Goal: Find contact information: Obtain details needed to contact an individual or organization

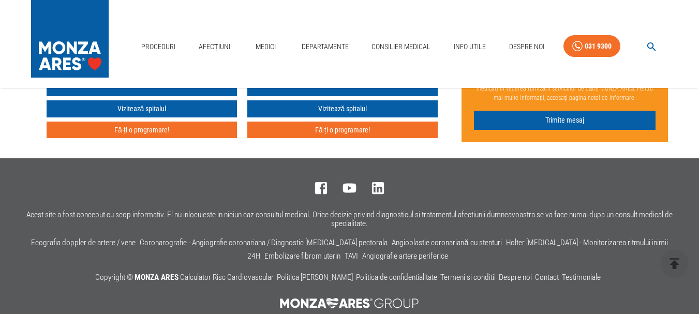
scroll to position [2742, 0]
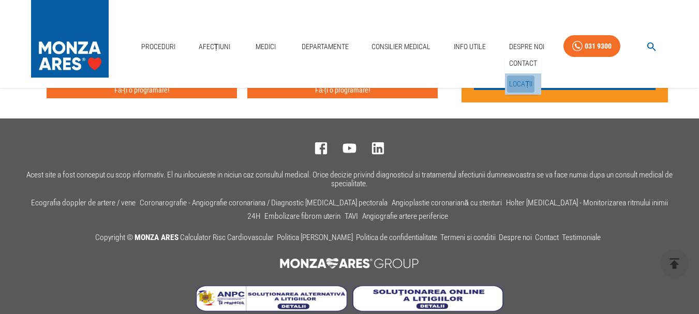
click at [515, 80] on link "Locații" at bounding box center [521, 84] width 28 height 17
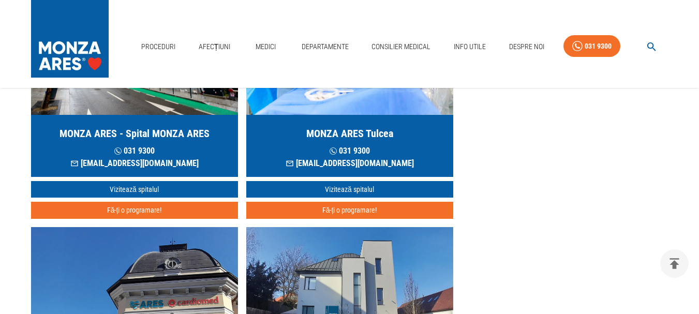
scroll to position [207, 0]
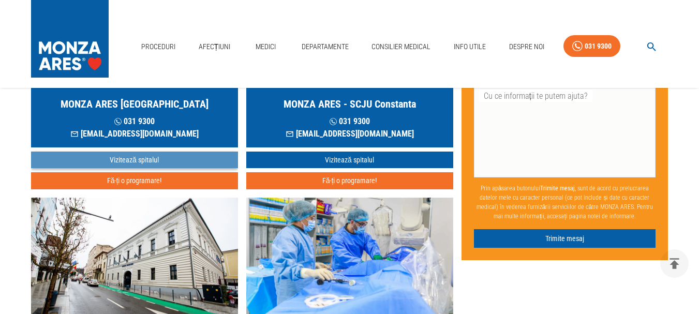
click at [130, 159] on link "Vizitează spitalul" at bounding box center [134, 160] width 207 height 17
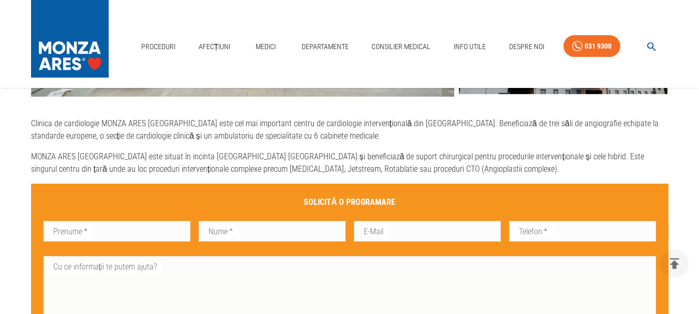
scroll to position [207, 0]
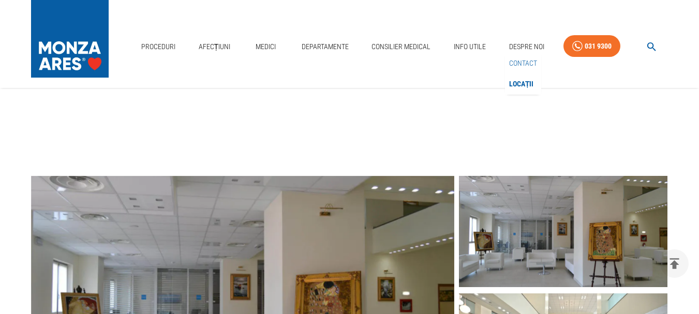
click at [518, 63] on link "Contact" at bounding box center [523, 63] width 32 height 17
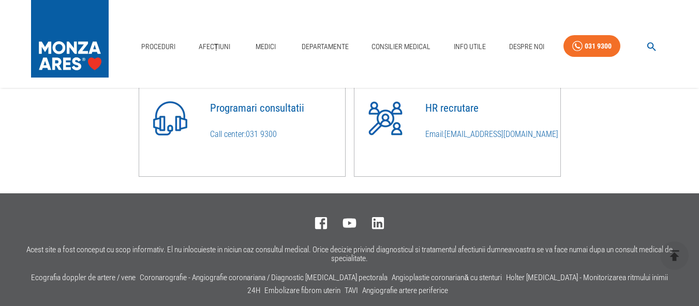
scroll to position [700, 0]
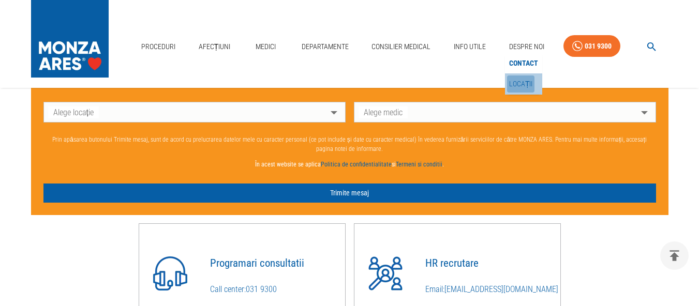
click at [515, 83] on link "Locații" at bounding box center [521, 84] width 28 height 17
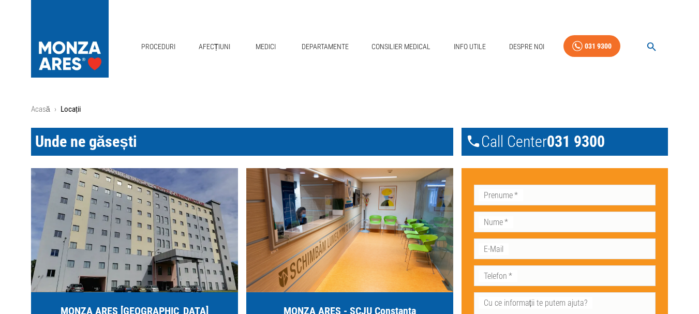
scroll to position [207, 0]
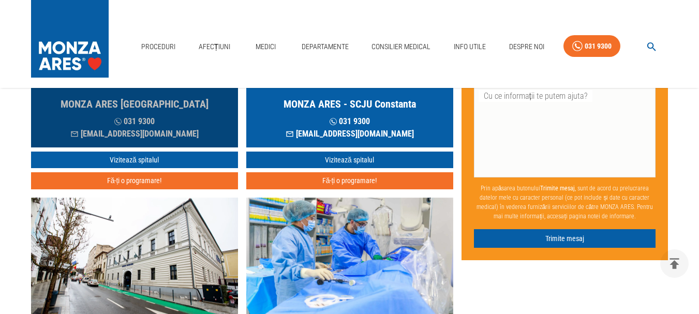
click at [132, 135] on p "[EMAIL_ADDRESS][DOMAIN_NAME]" at bounding box center [134, 134] width 128 height 12
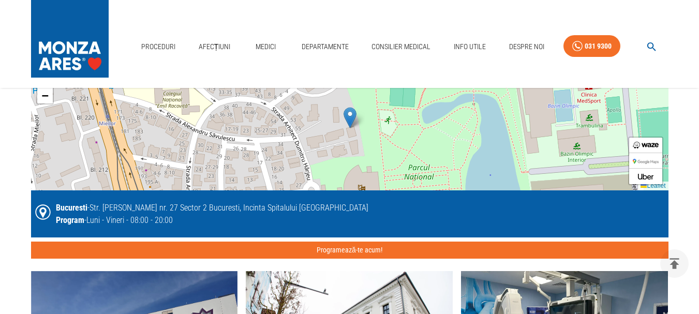
scroll to position [2329, 0]
